Goal: Book appointment/travel/reservation

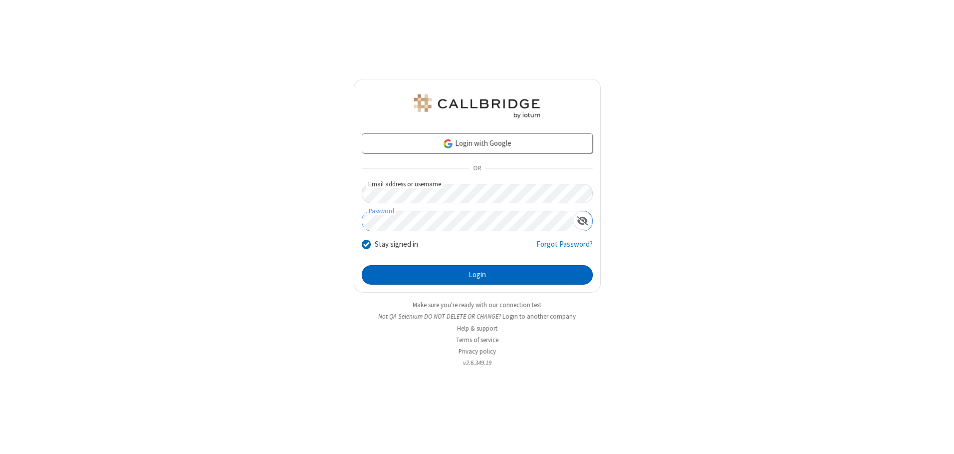
click at [477, 275] on button "Login" at bounding box center [477, 275] width 231 height 20
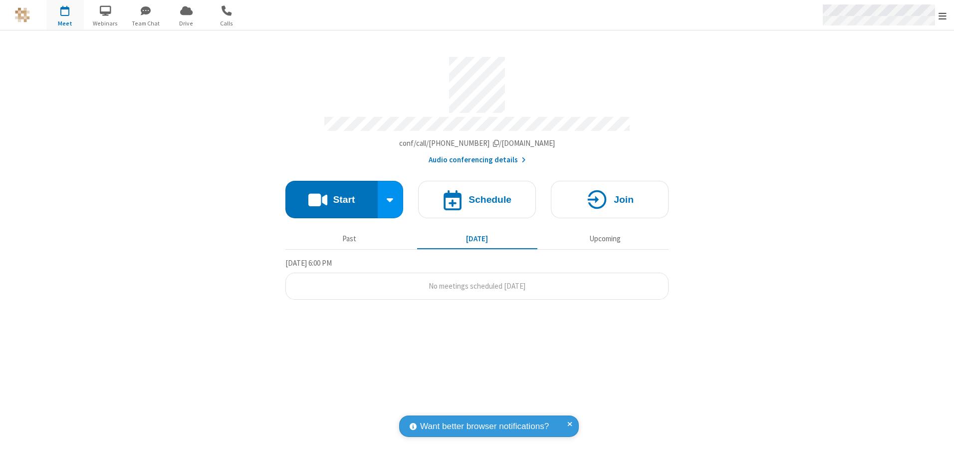
click at [943, 15] on span "Open menu" at bounding box center [943, 16] width 8 height 10
click at [65, 15] on span "button" at bounding box center [64, 10] width 37 height 17
click at [477, 196] on h4 "Schedule" at bounding box center [490, 199] width 43 height 9
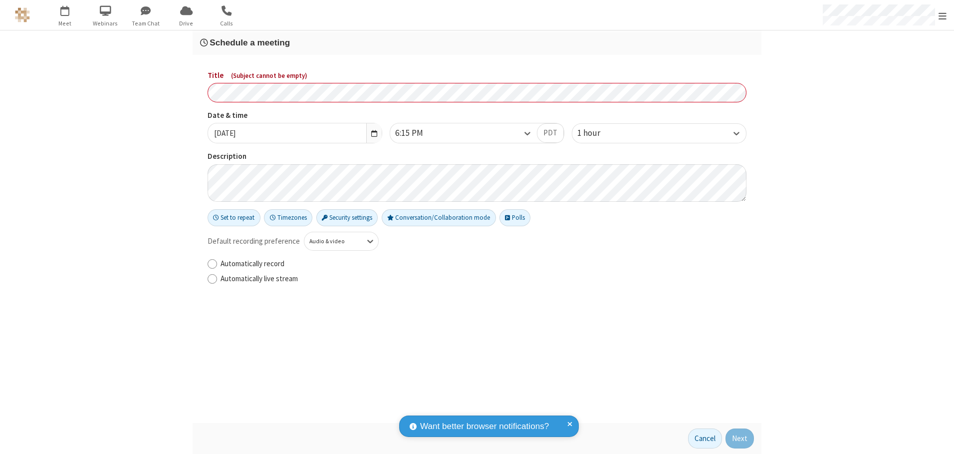
click at [477, 42] on h3 "Schedule a meeting" at bounding box center [477, 42] width 554 height 9
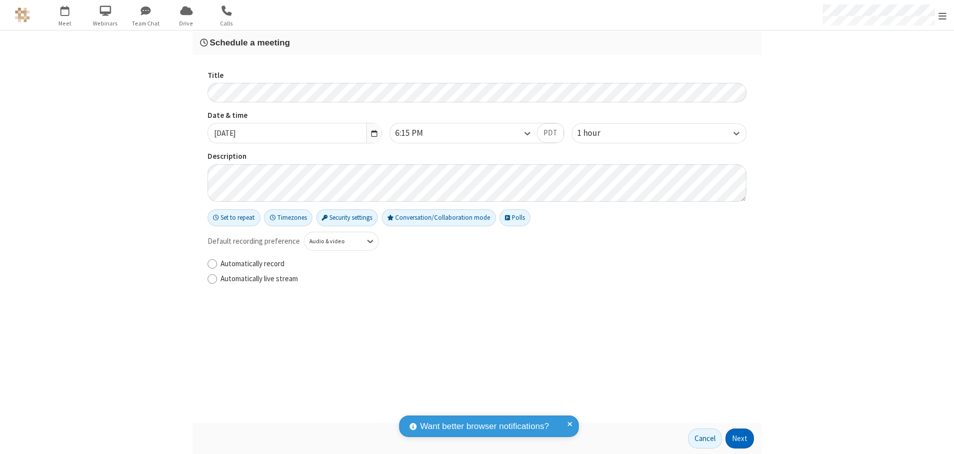
click at [740, 438] on button "Next" at bounding box center [740, 438] width 28 height 20
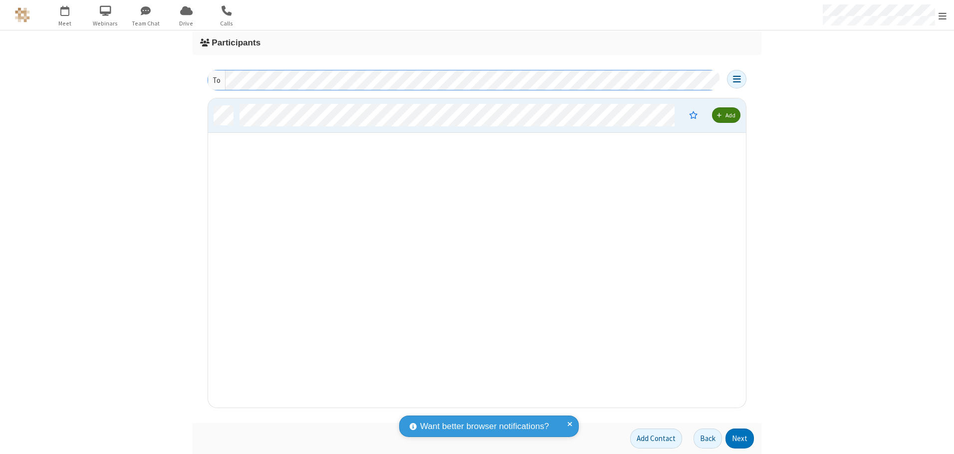
scroll to position [301, 531]
click at [740, 438] on button "Next" at bounding box center [740, 438] width 28 height 20
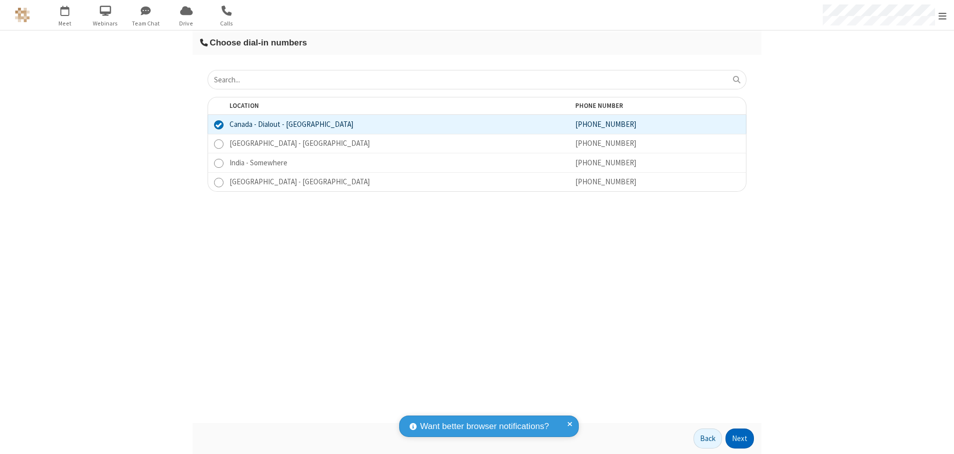
click at [740, 438] on button "Next" at bounding box center [740, 438] width 28 height 20
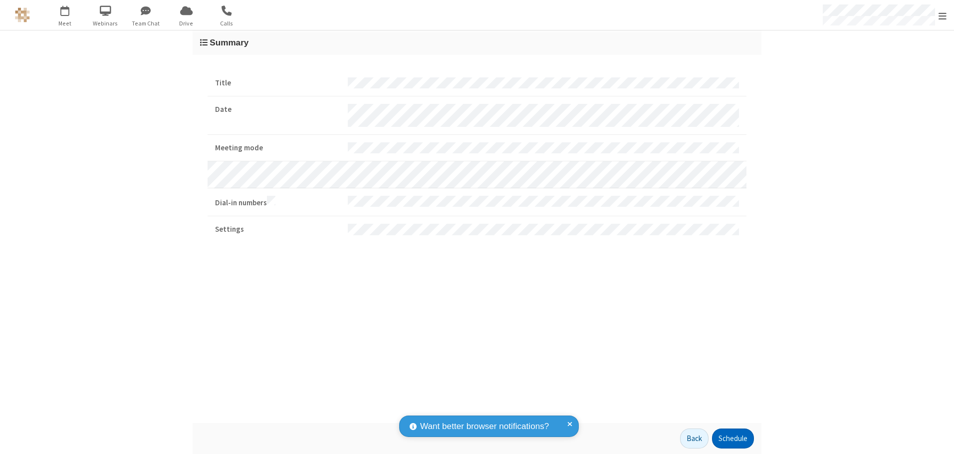
click at [733, 438] on button "Schedule" at bounding box center [733, 438] width 42 height 20
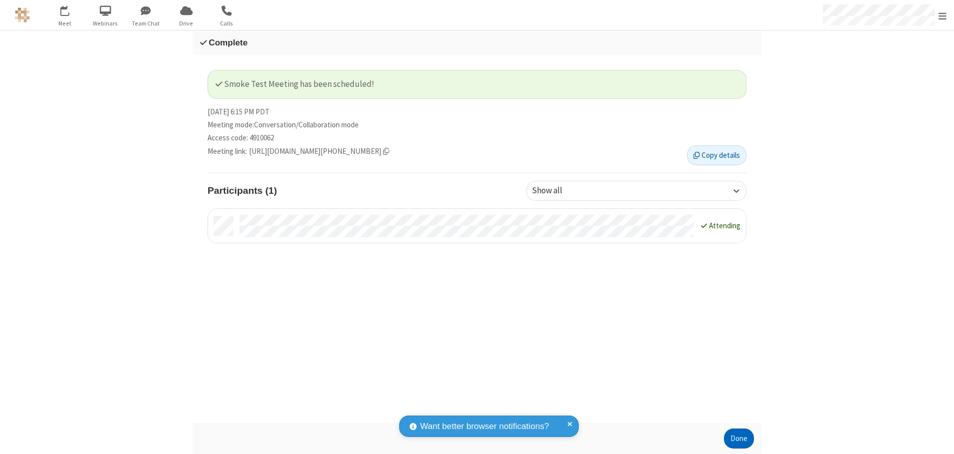
click at [739, 438] on button "Done" at bounding box center [739, 438] width 30 height 20
